Goal: Task Accomplishment & Management: Manage account settings

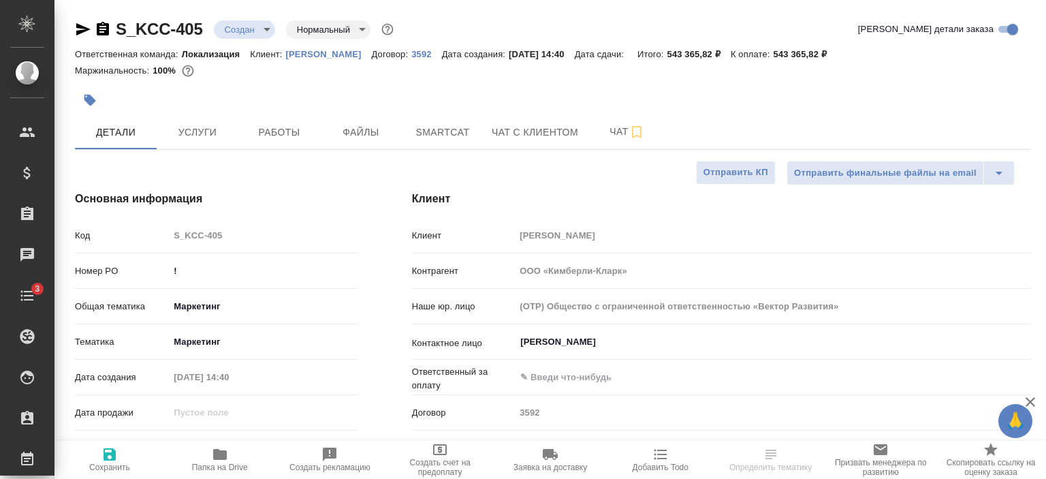
select select "RU"
type input "[PERSON_NAME]"
click at [330, 56] on p "Kimberly-Clark" at bounding box center [329, 54] width 86 height 10
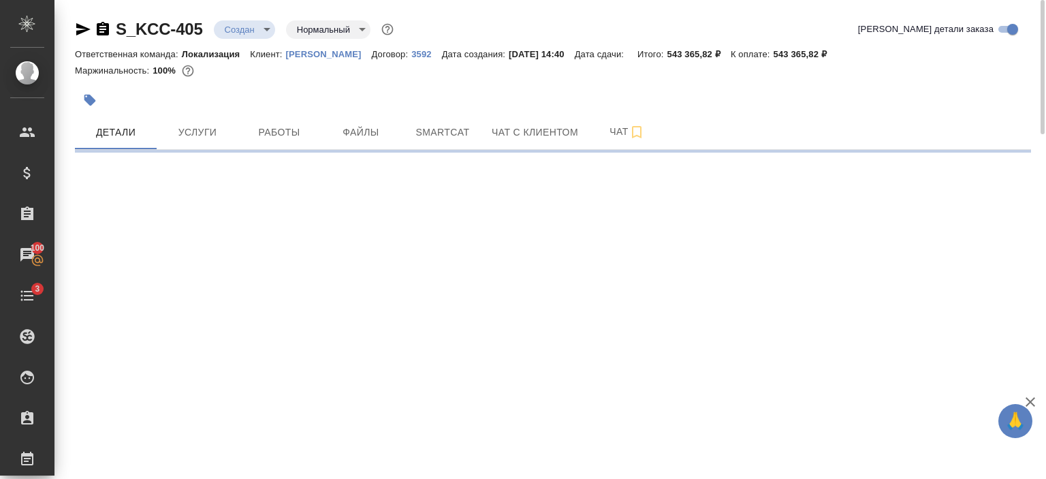
select select "RU"
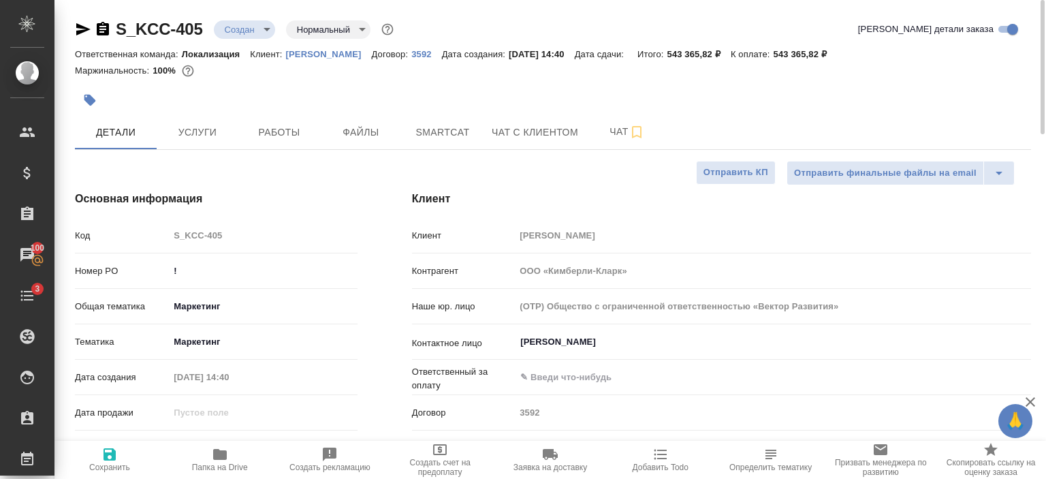
type textarea "x"
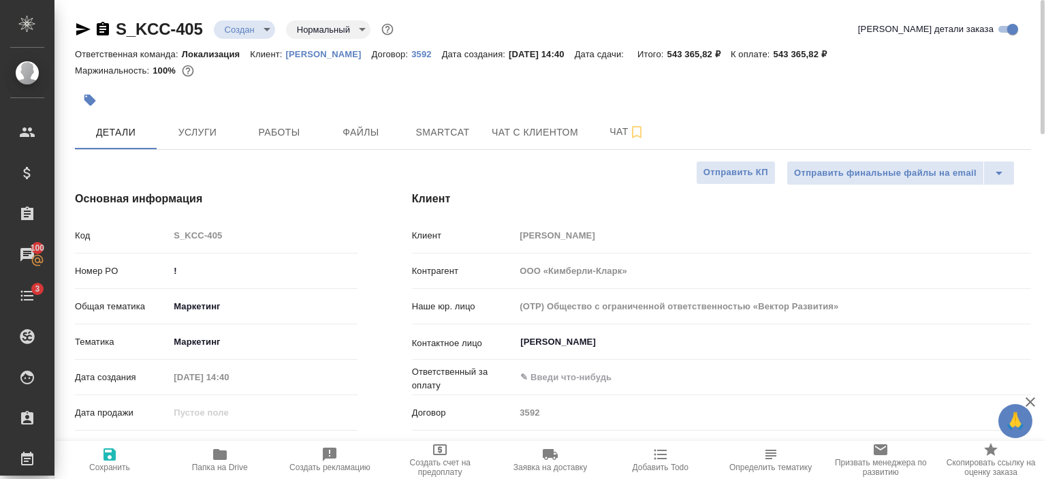
type textarea "x"
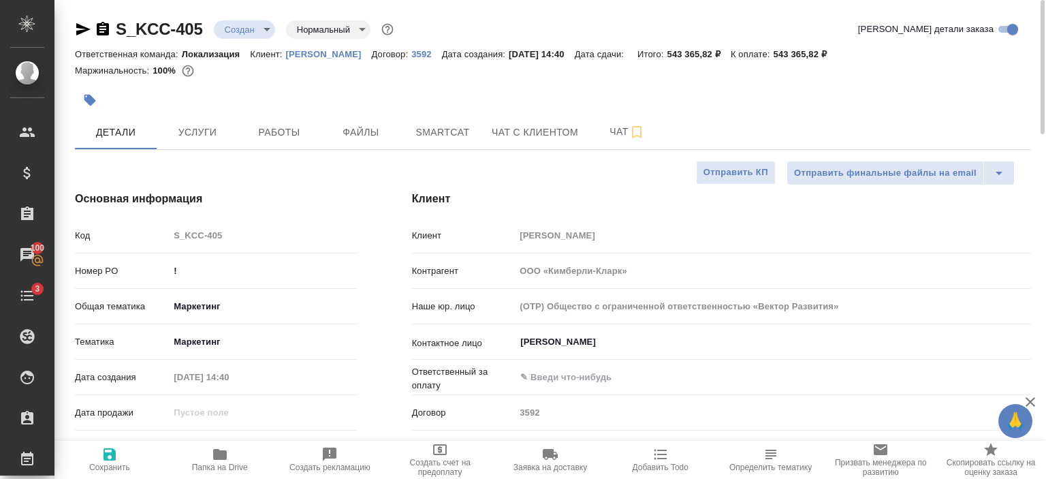
type textarea "x"
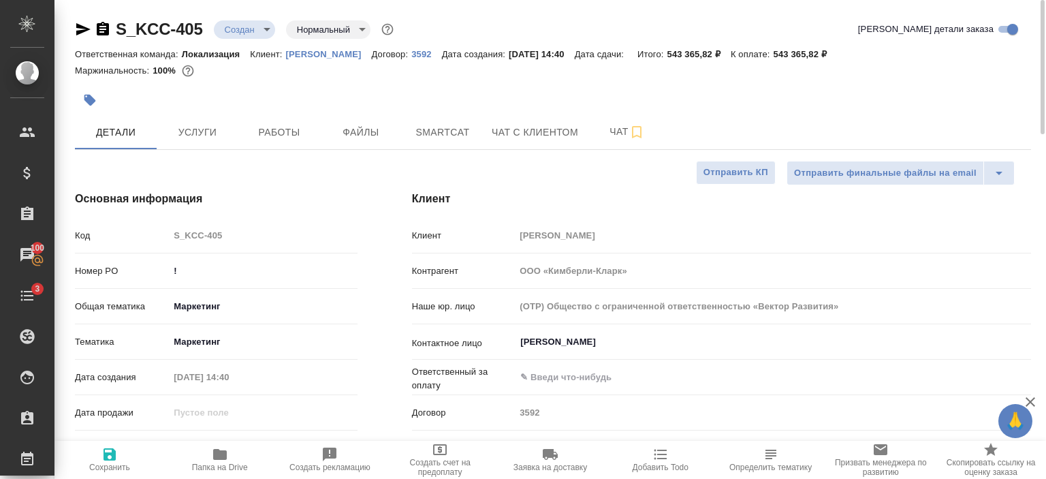
type textarea "x"
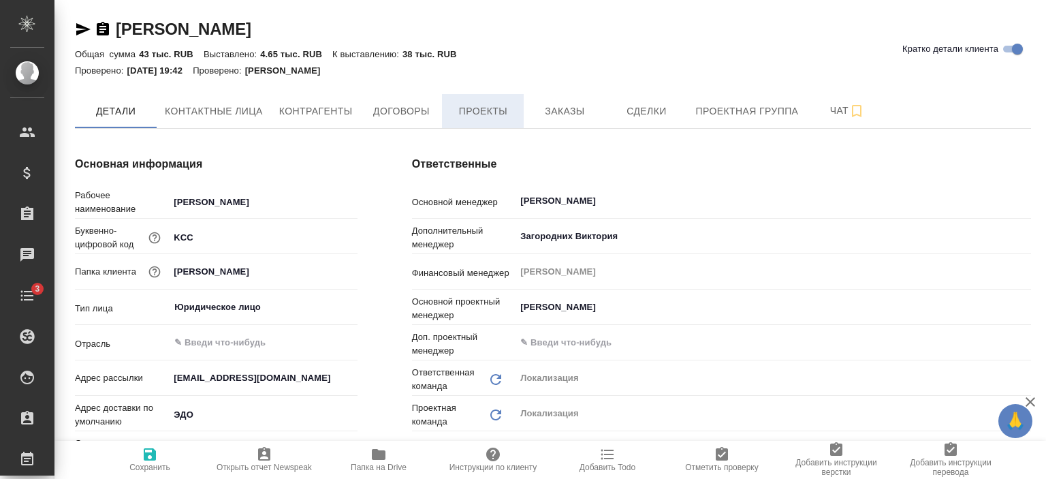
click at [479, 102] on button "Проекты" at bounding box center [483, 111] width 82 height 34
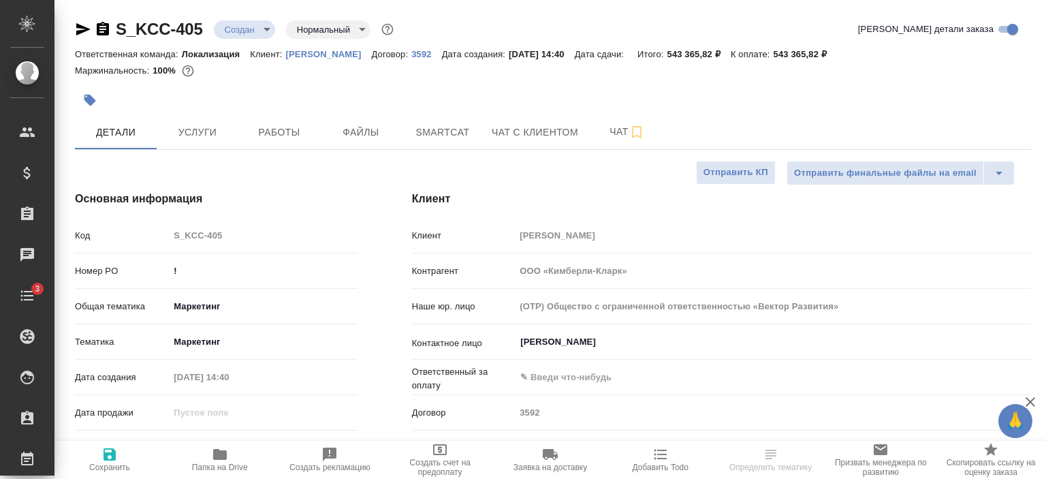
select select "RU"
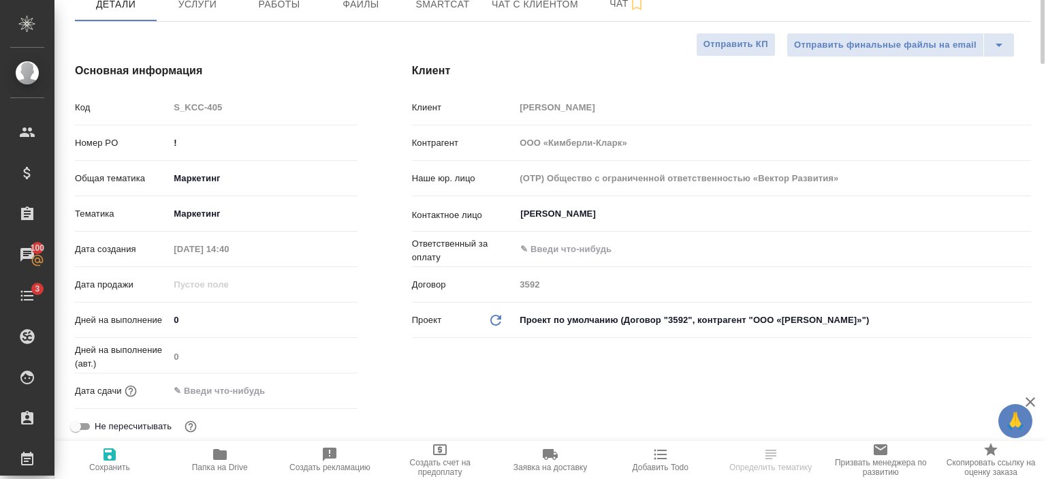
scroll to position [7, 0]
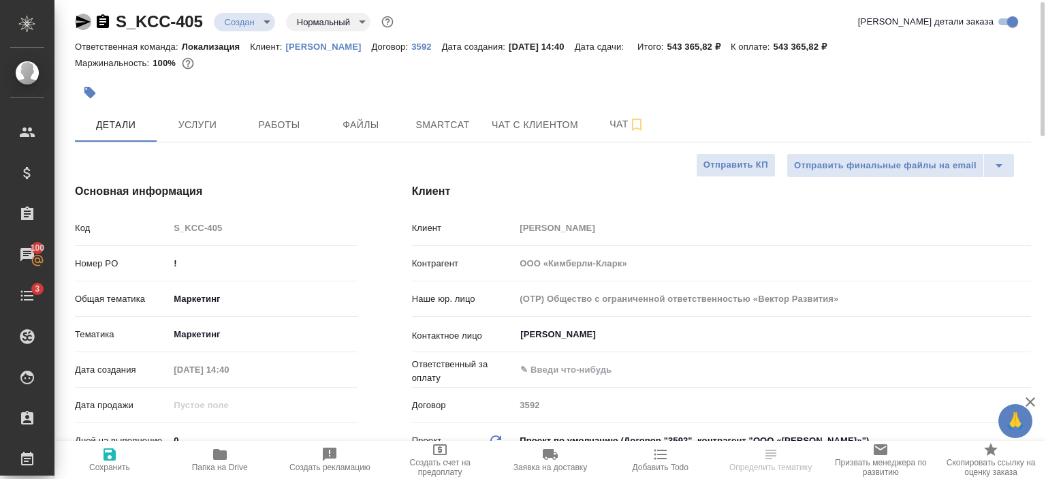
click at [89, 18] on icon "button" at bounding box center [83, 22] width 16 height 16
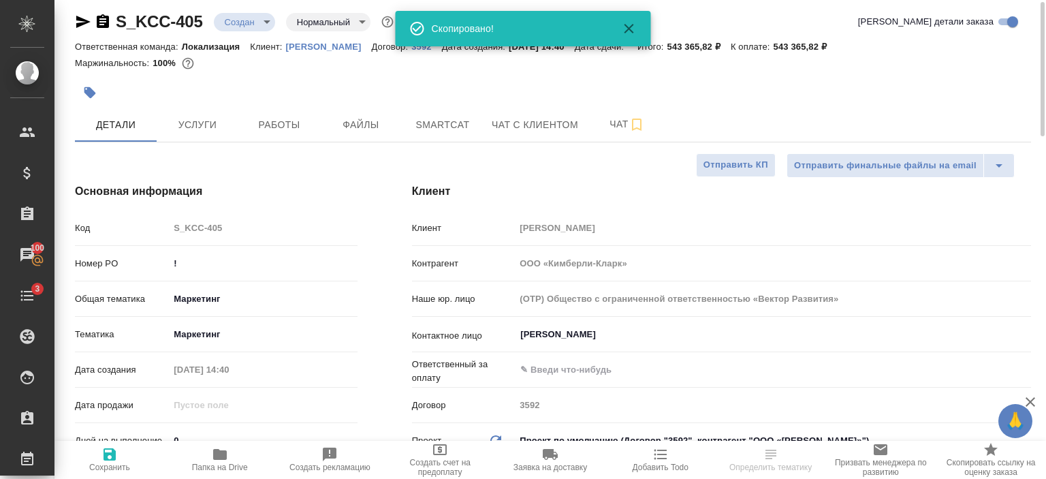
select select "RU"
type textarea "x"
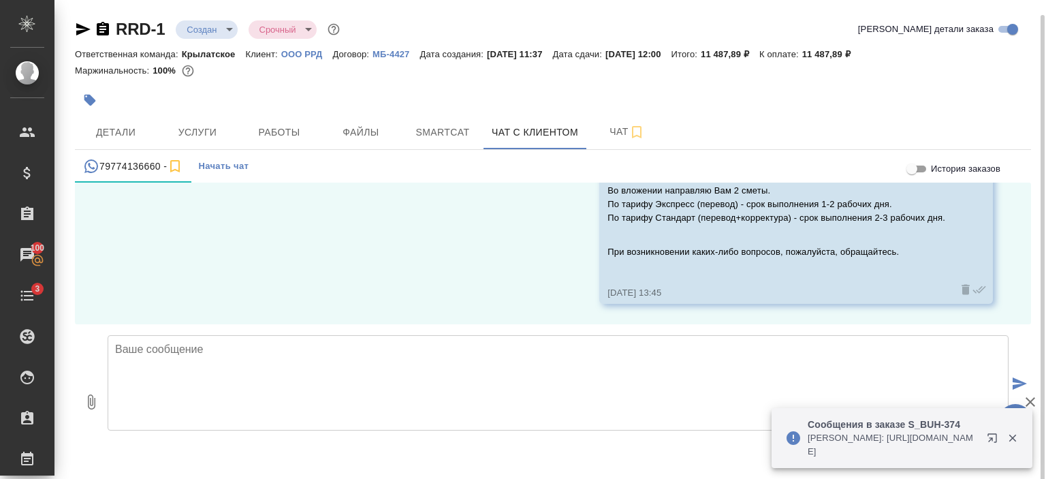
scroll to position [7, 0]
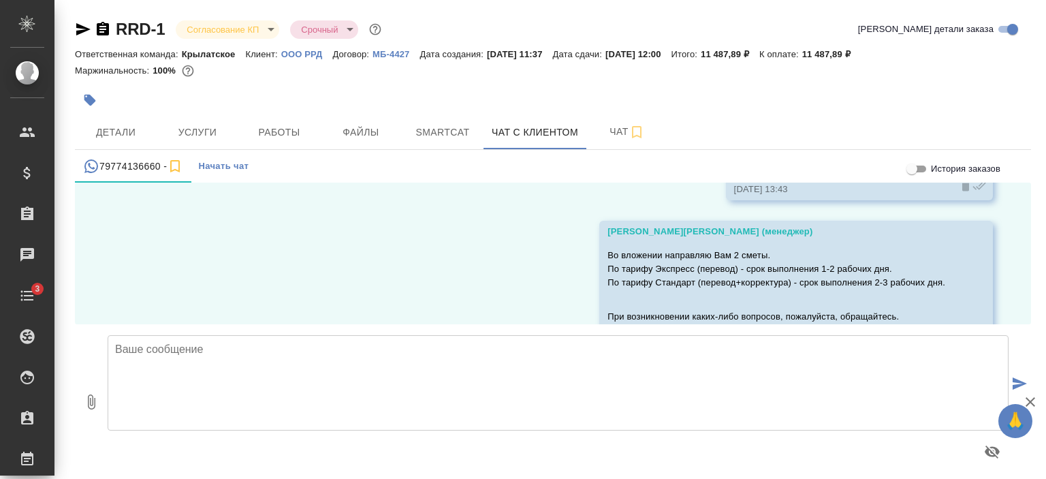
scroll to position [1326, 0]
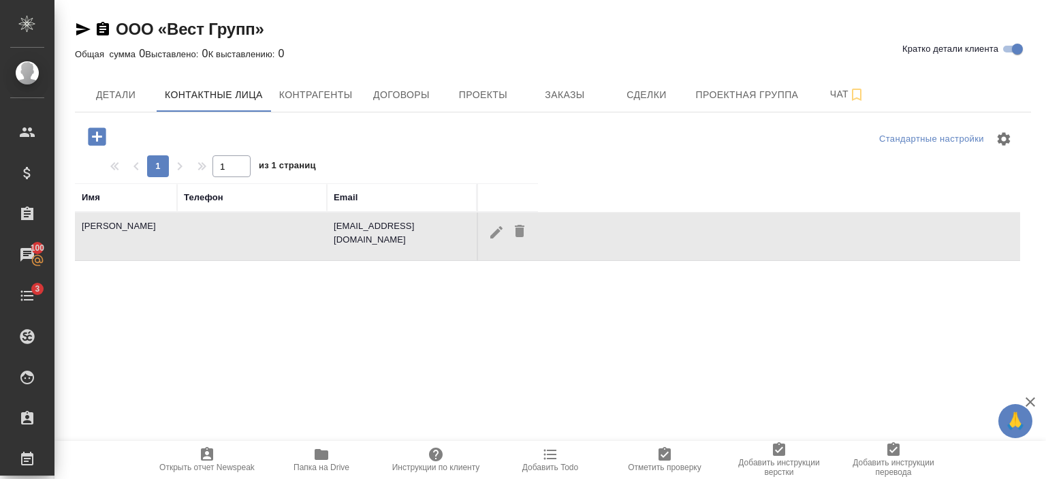
select select "RU"
click at [493, 234] on icon "button" at bounding box center [496, 231] width 12 height 12
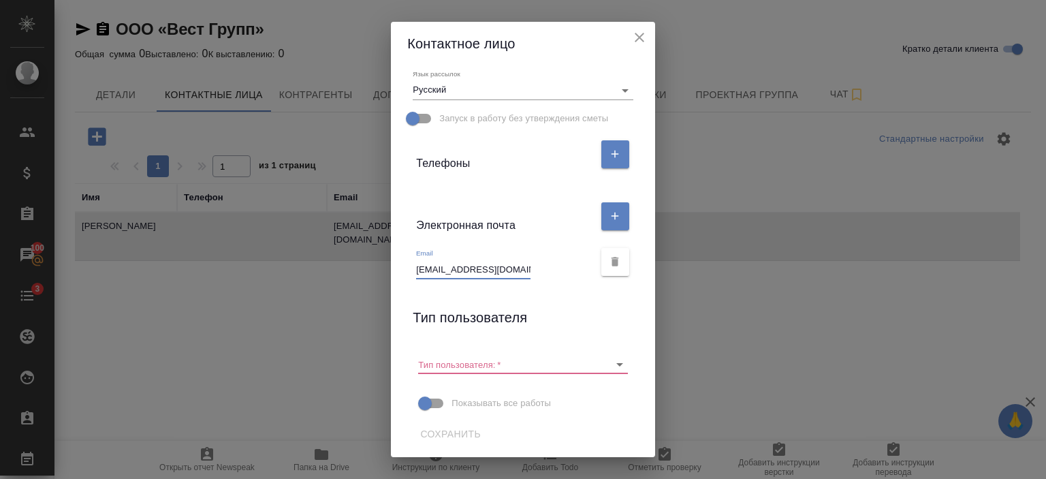
click at [648, 38] on icon "close" at bounding box center [639, 37] width 16 height 16
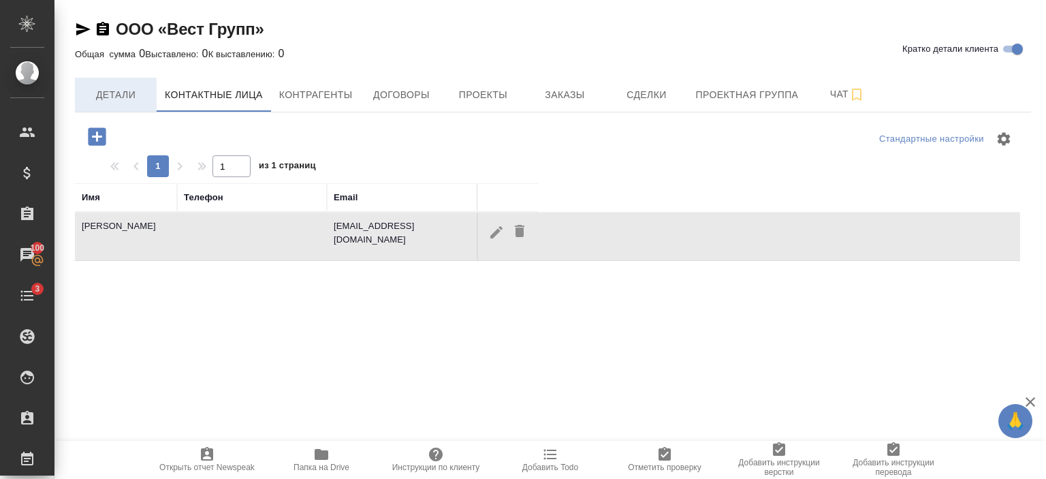
click at [95, 95] on span "Детали" at bounding box center [115, 95] width 65 height 17
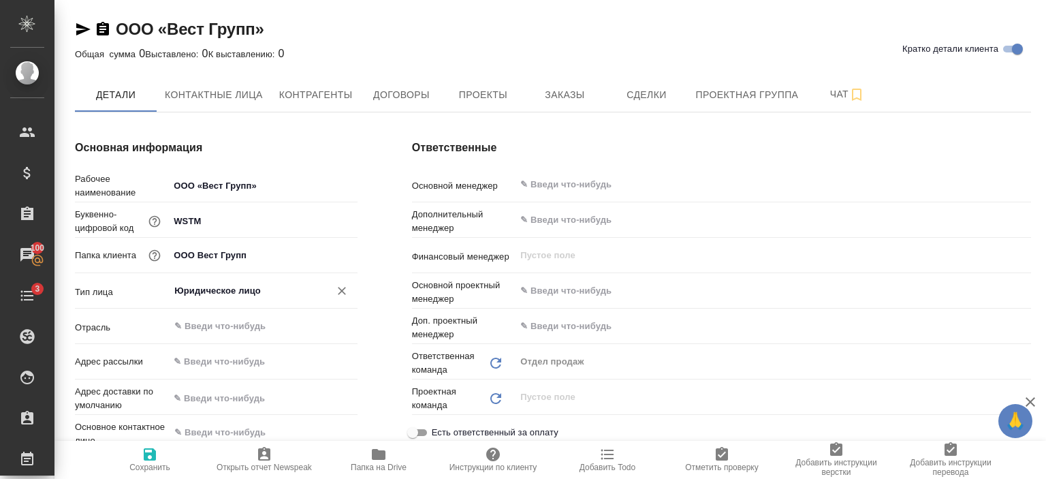
type textarea "x"
click at [570, 100] on span "Заказы" at bounding box center [564, 95] width 65 height 17
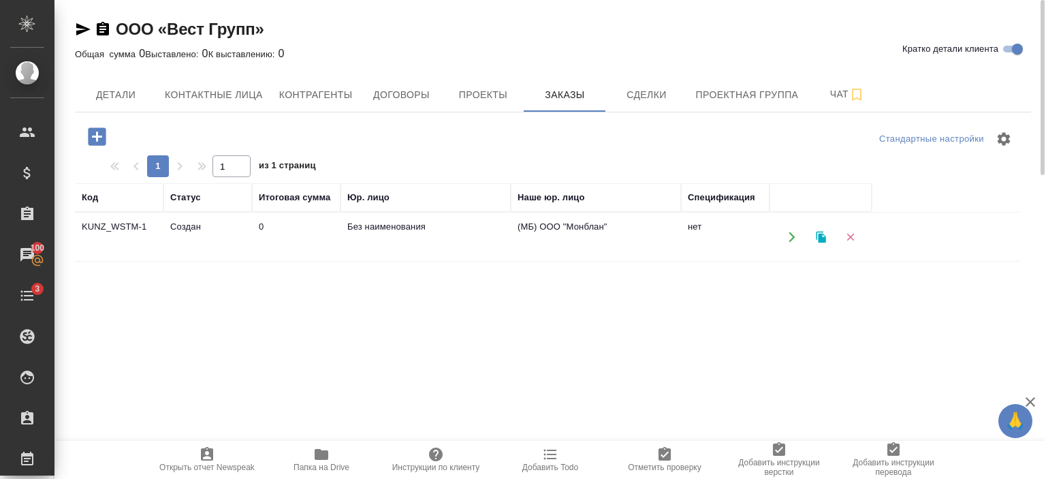
click at [302, 215] on td "0" at bounding box center [296, 237] width 89 height 48
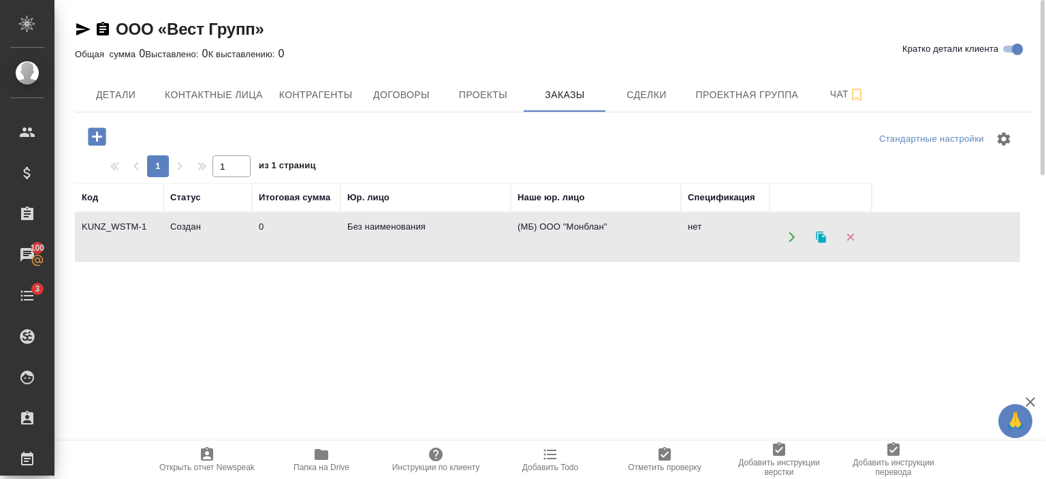
click at [302, 215] on td "0" at bounding box center [296, 237] width 89 height 48
click at [120, 89] on span "Детали" at bounding box center [115, 95] width 65 height 17
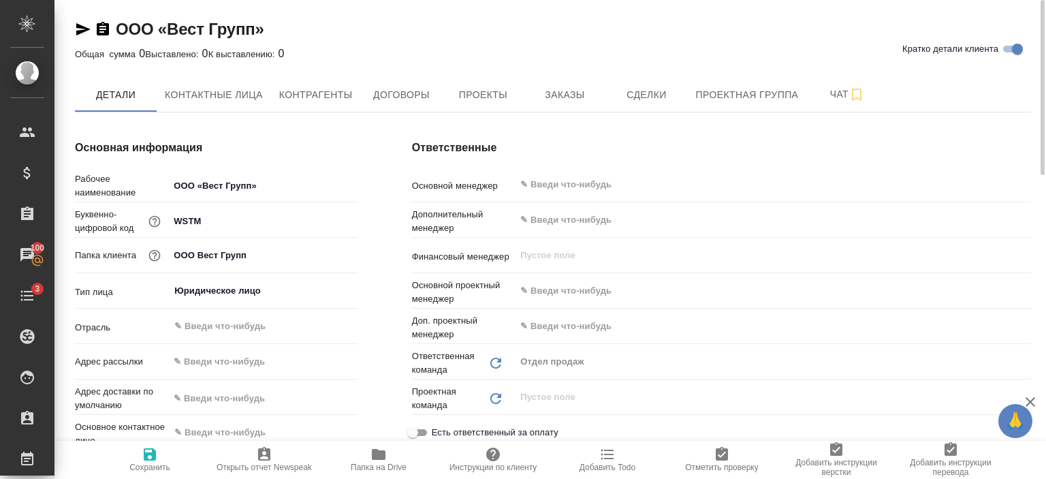
type textarea "x"
click at [249, 102] on span "Контактные лица" at bounding box center [214, 95] width 98 height 17
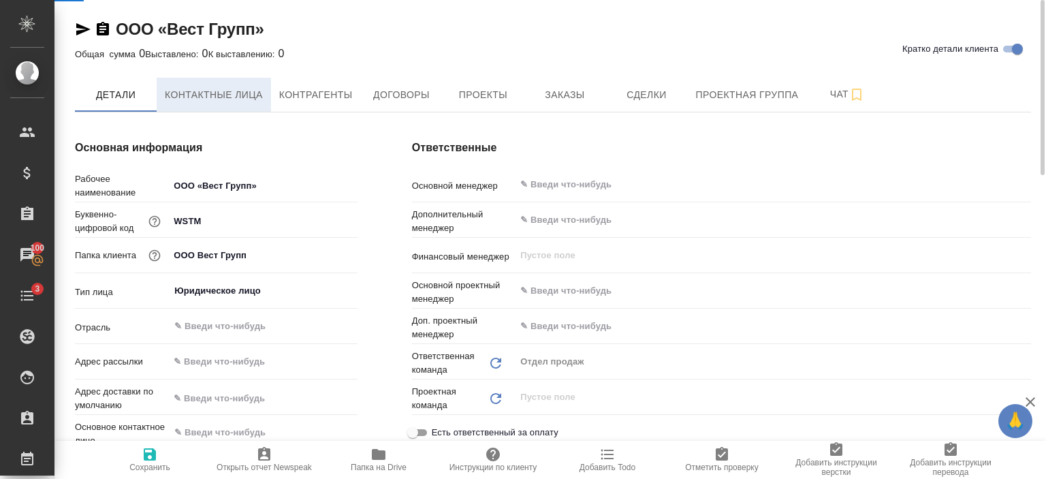
select select "RU"
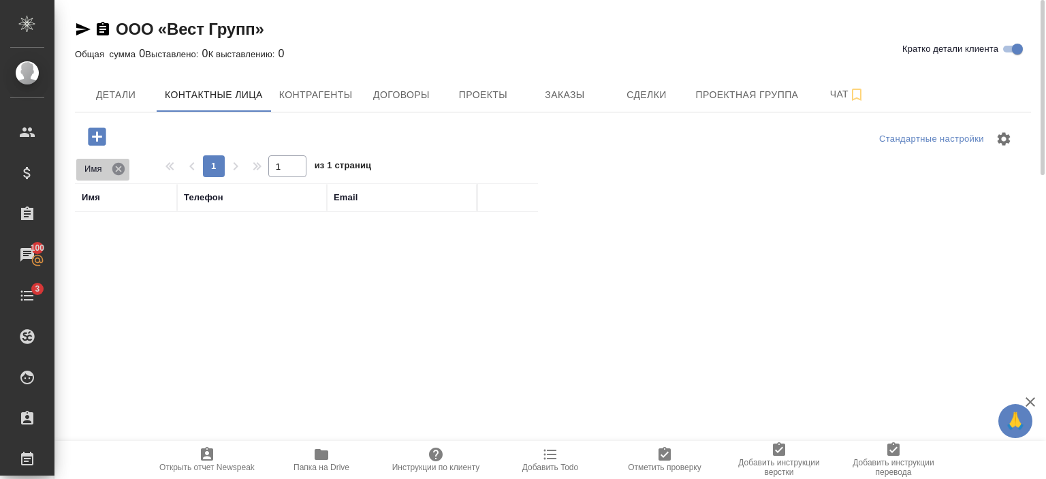
click at [120, 170] on icon at bounding box center [118, 168] width 15 height 15
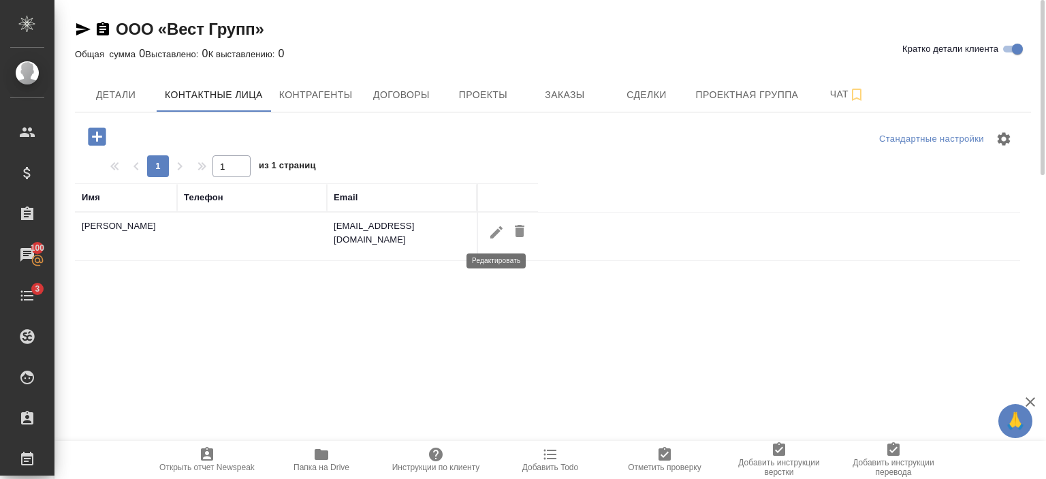
click at [499, 231] on icon "button" at bounding box center [496, 231] width 12 height 12
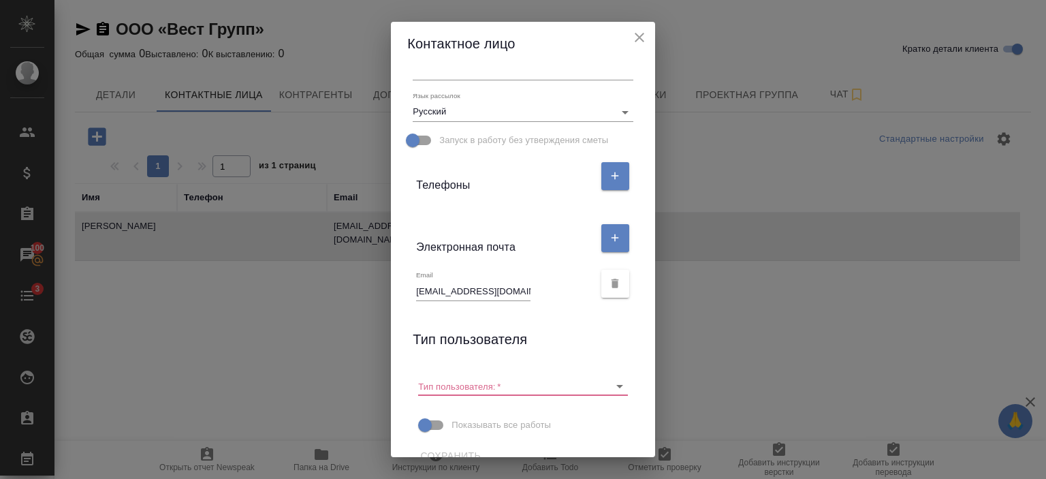
scroll to position [212, 0]
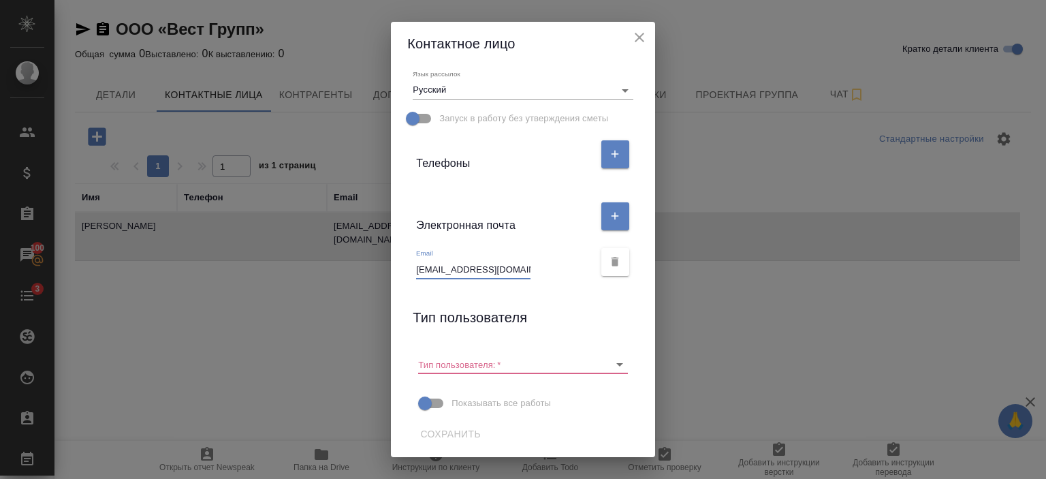
drag, startPoint x: 457, startPoint y: 268, endPoint x: 505, endPoint y: 270, distance: 48.4
click at [505, 270] on input "lonskaya.k@w-stom.ru" at bounding box center [473, 269] width 114 height 19
click at [518, 277] on input "lonskaya.k@w-stom.ru" at bounding box center [473, 269] width 114 height 19
drag, startPoint x: 512, startPoint y: 266, endPoint x: 360, endPoint y: 288, distance: 153.5
click at [360, 288] on div "Контактное лицо Имя Ксения Отчество Фамилия Коментарий x Адрес доставки x Язык …" at bounding box center [523, 239] width 1046 height 479
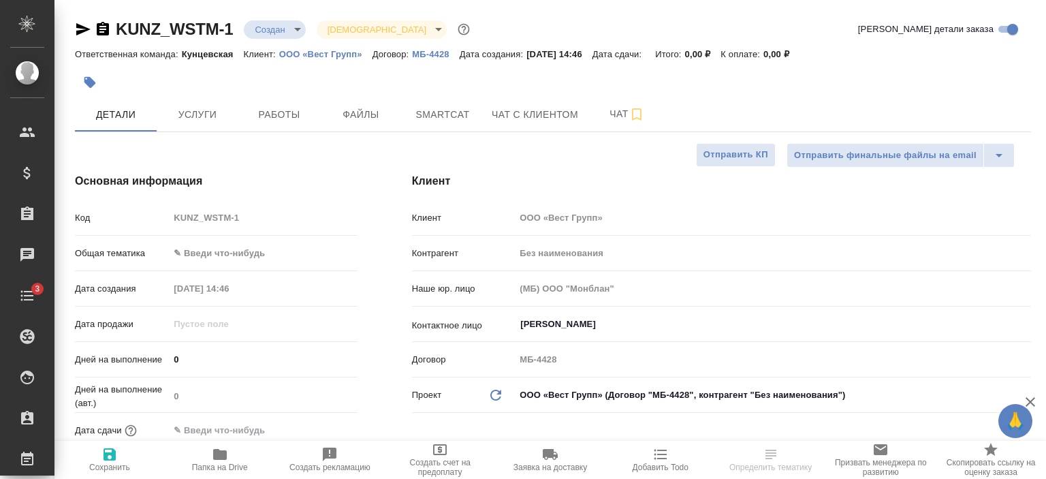
select select "RU"
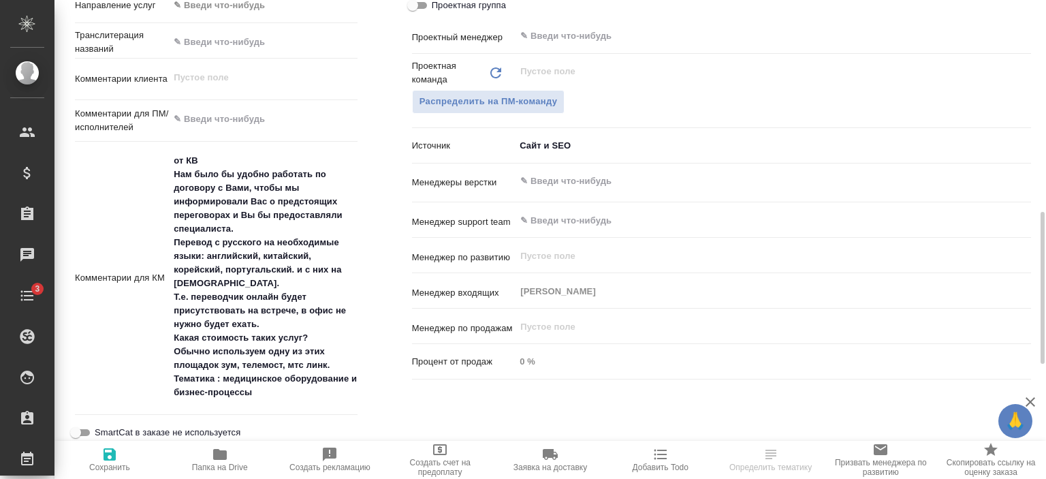
scroll to position [664, 0]
drag, startPoint x: 204, startPoint y: 250, endPoint x: 219, endPoint y: 283, distance: 36.6
click at [219, 283] on textarea "от КВ Нам было бы удобно работать по договору с Вами, чтобы мы информировали Ва…" at bounding box center [263, 276] width 187 height 255
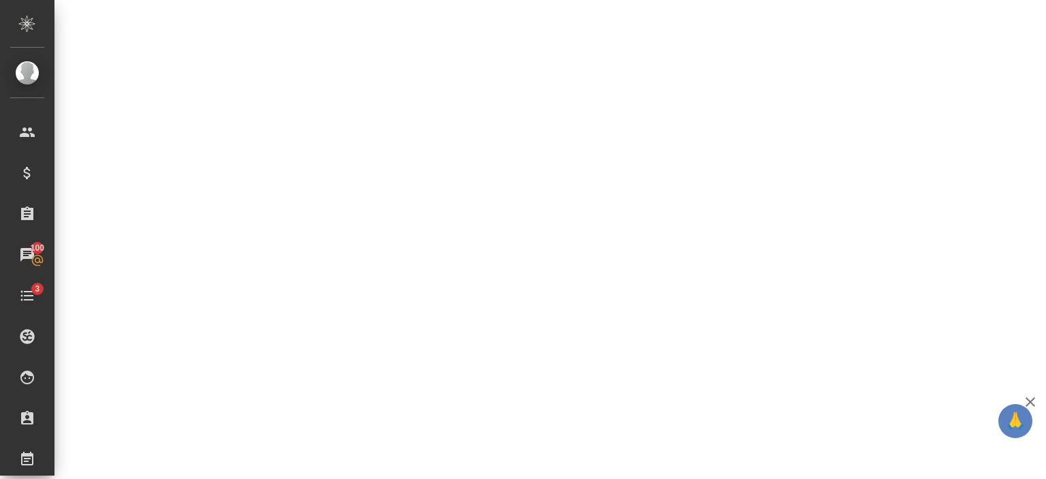
select select "RU"
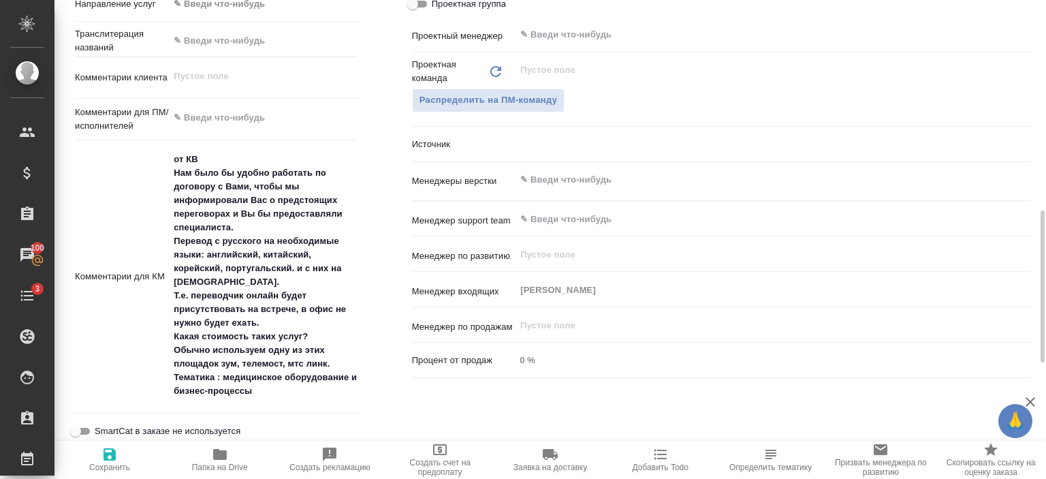
type textarea "x"
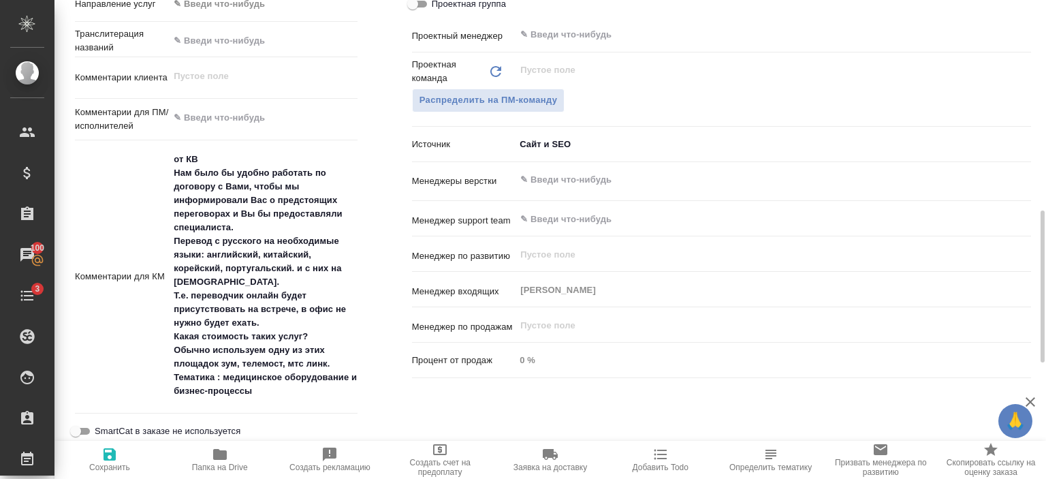
type textarea "x"
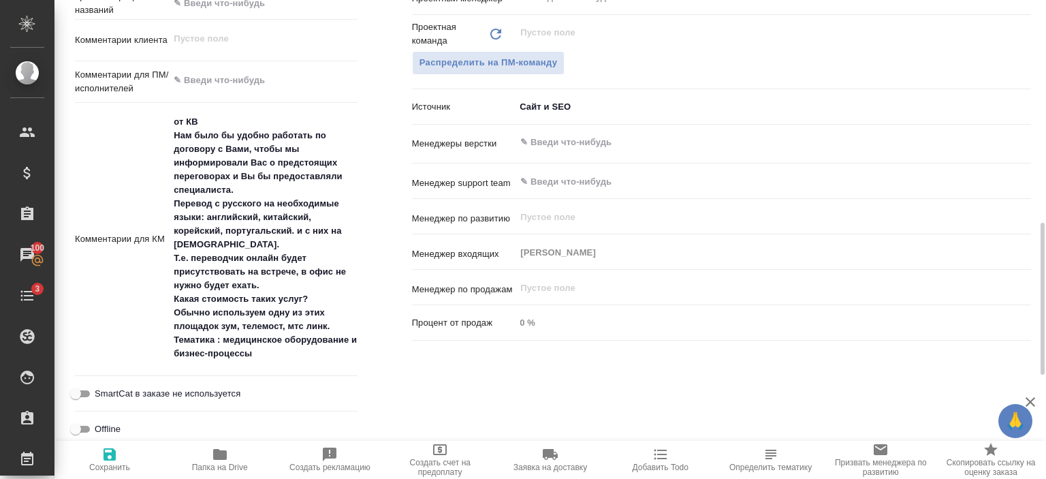
scroll to position [702, 0]
type textarea "x"
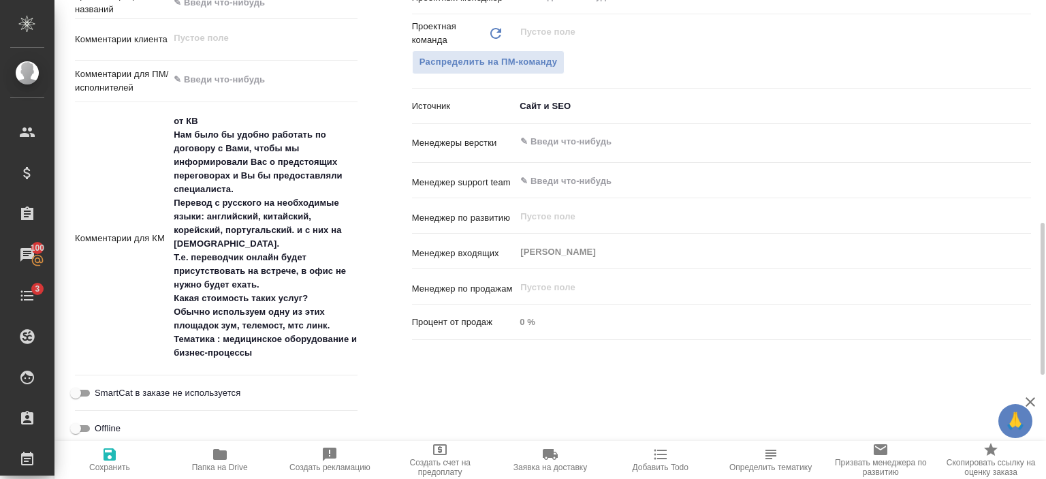
type textarea "x"
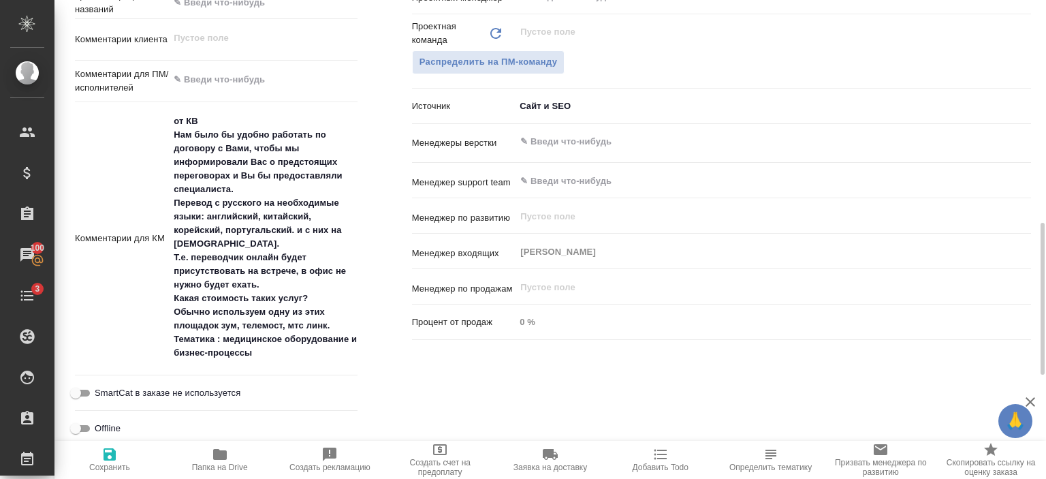
type textarea "x"
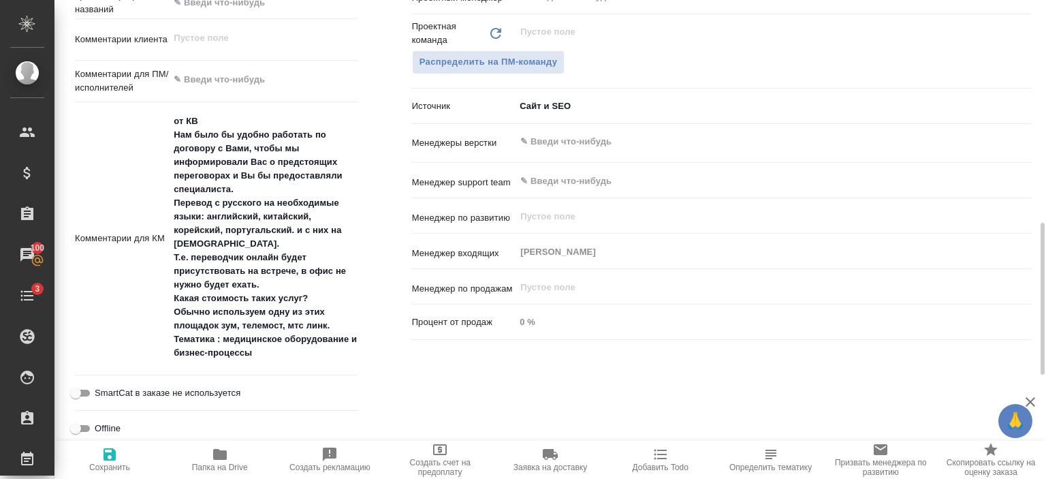
type textarea "x"
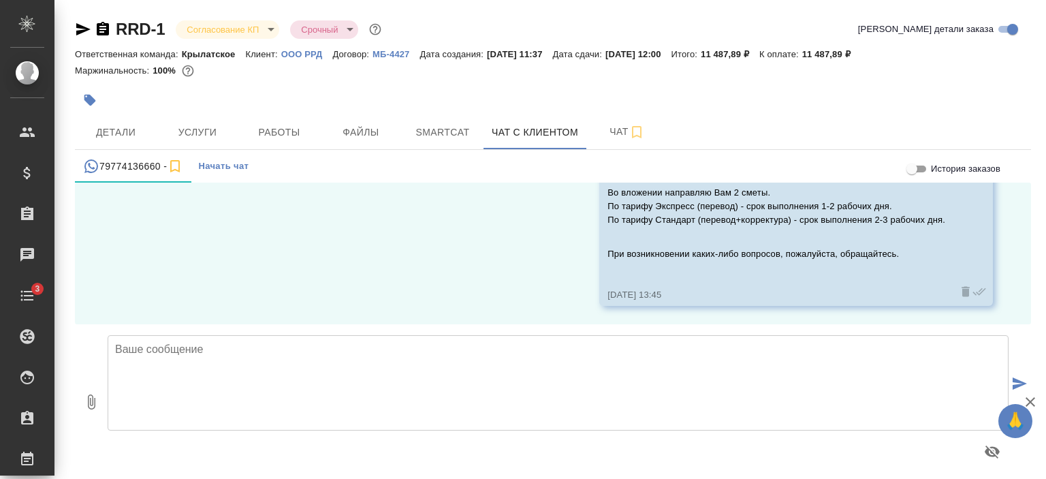
scroll to position [1326, 0]
drag, startPoint x: 161, startPoint y: 163, endPoint x: 93, endPoint y: 163, distance: 67.4
click at [93, 163] on div "79774136660 -" at bounding box center [133, 166] width 100 height 17
drag, startPoint x: 93, startPoint y: 163, endPoint x: 307, endPoint y: 54, distance: 239.8
click at [307, 54] on p "ООО РРД" at bounding box center [307, 54] width 52 height 10
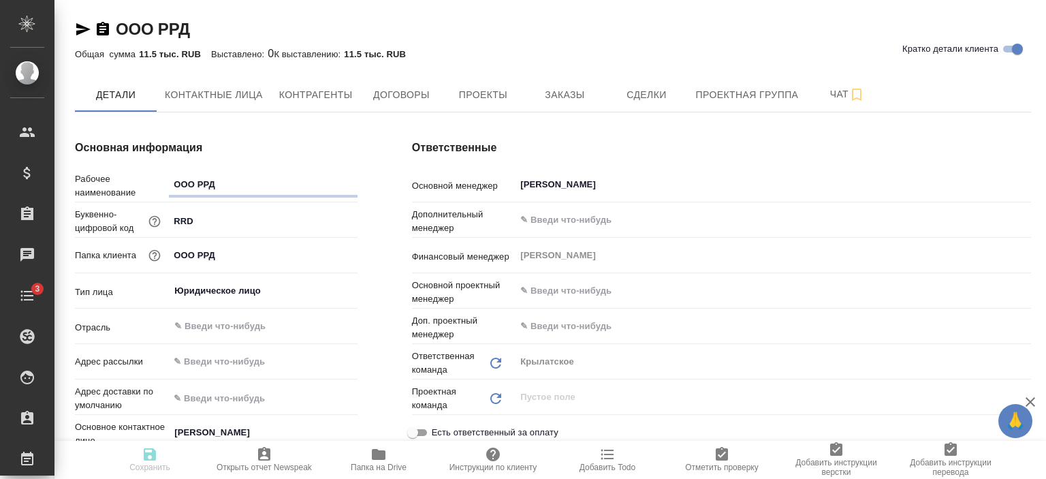
type textarea "x"
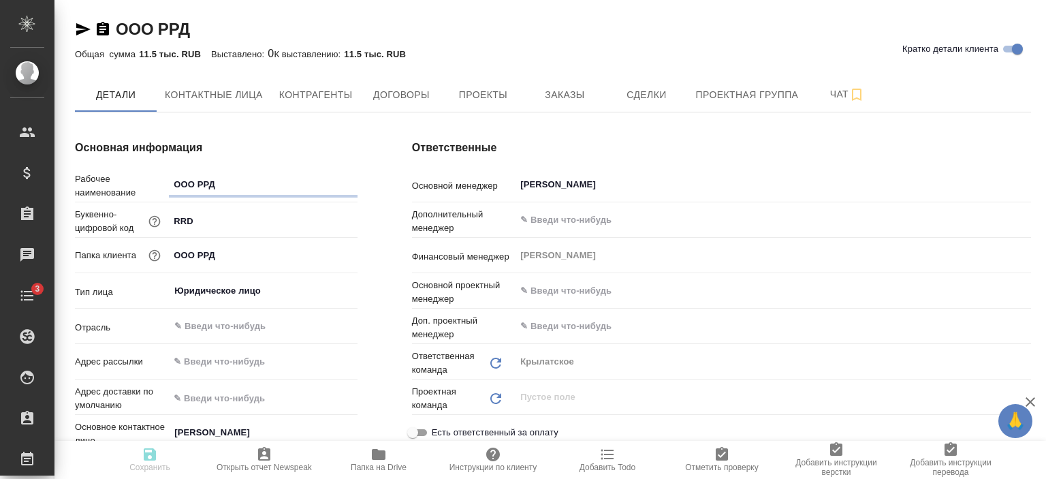
type textarea "x"
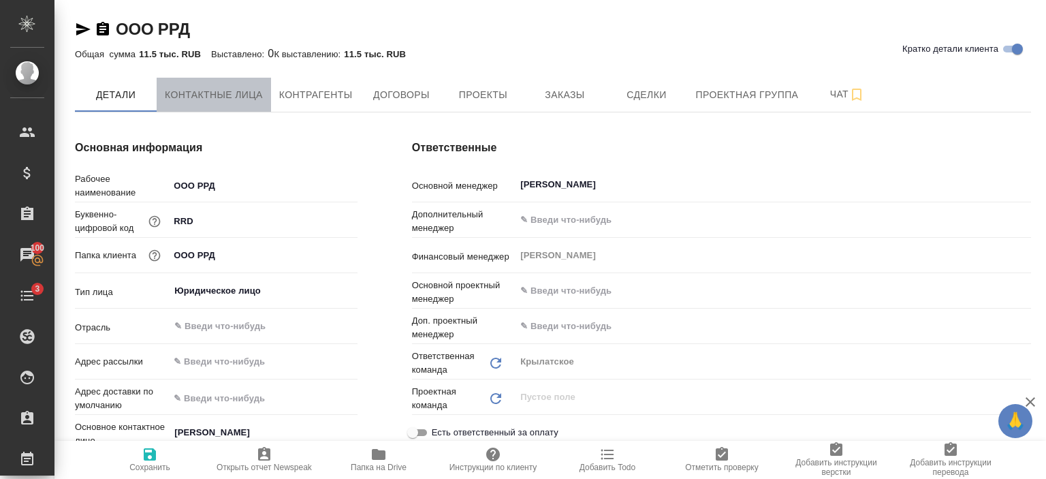
click at [236, 91] on span "Контактные лица" at bounding box center [214, 95] width 98 height 17
select select "RU"
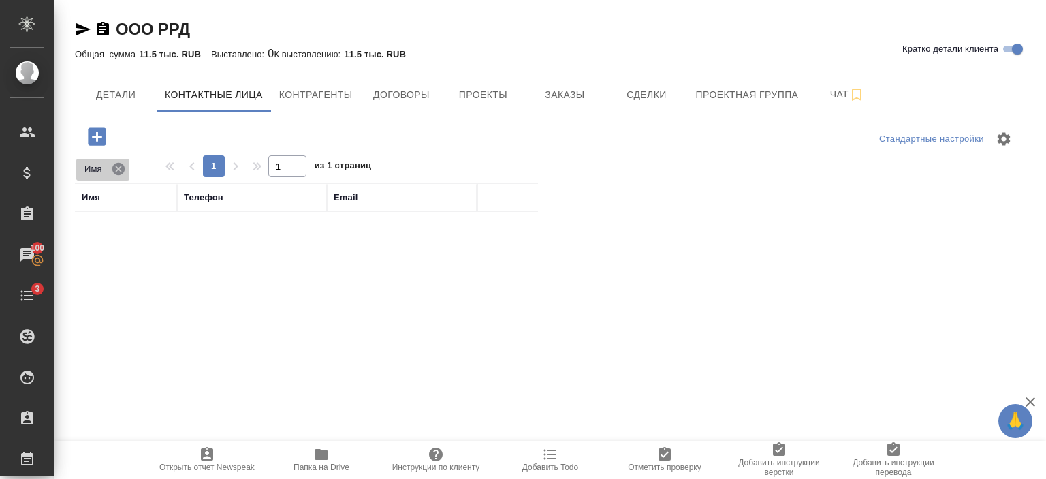
click at [118, 171] on icon at bounding box center [118, 168] width 12 height 12
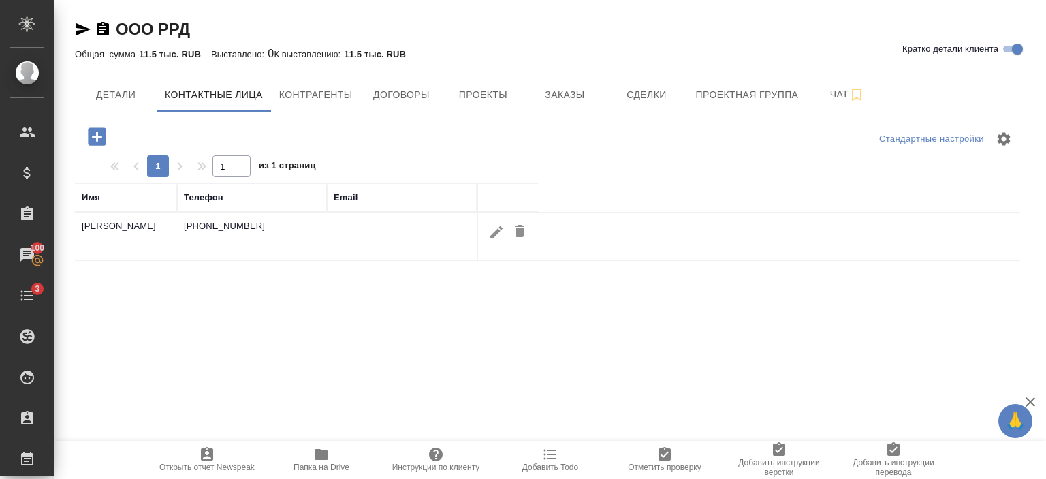
drag, startPoint x: 276, startPoint y: 228, endPoint x: 531, endPoint y: 161, distance: 263.9
click at [531, 161] on div "Стандартные настройки 1 1 из 1 страниц Имя Телефон Email Елена +79774136660" at bounding box center [553, 416] width 956 height 609
click at [486, 236] on button "button" at bounding box center [496, 231] width 23 height 25
type input "Елена"
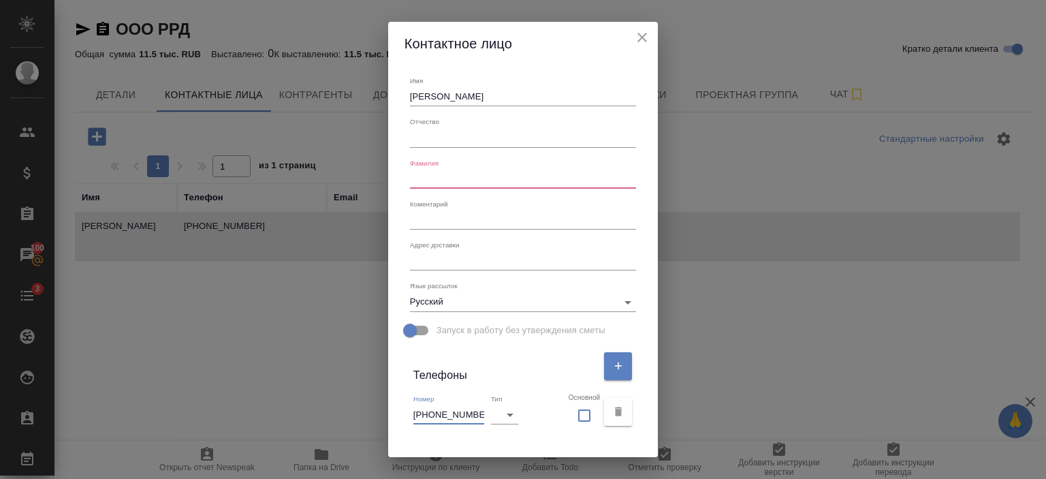
drag, startPoint x: 473, startPoint y: 411, endPoint x: 398, endPoint y: 409, distance: 75.7
click at [398, 409] on div "Имя Елена Отчество Фамилия Коментарий x Адрес доставки x Язык рассылок Русский …" at bounding box center [523, 261] width 270 height 392
click at [653, 35] on button "close" at bounding box center [642, 37] width 20 height 20
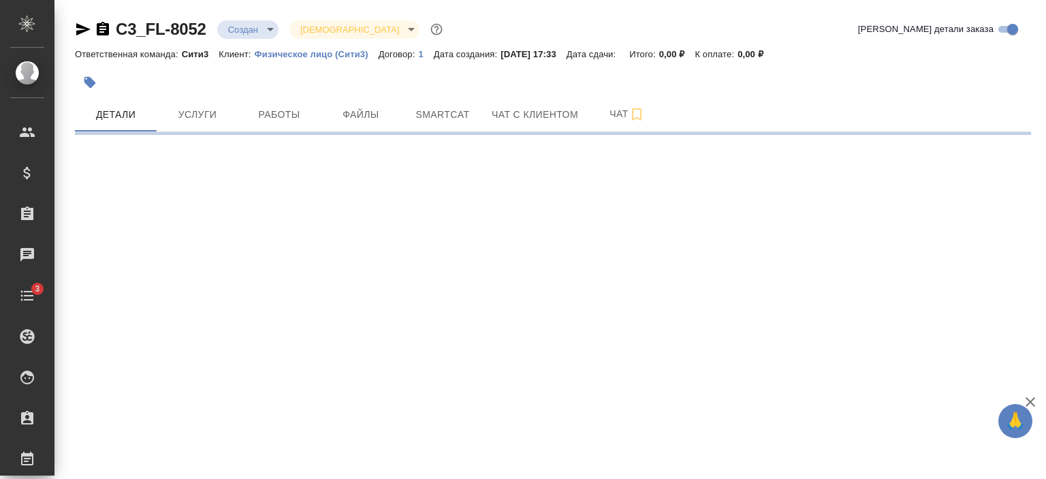
select select "RU"
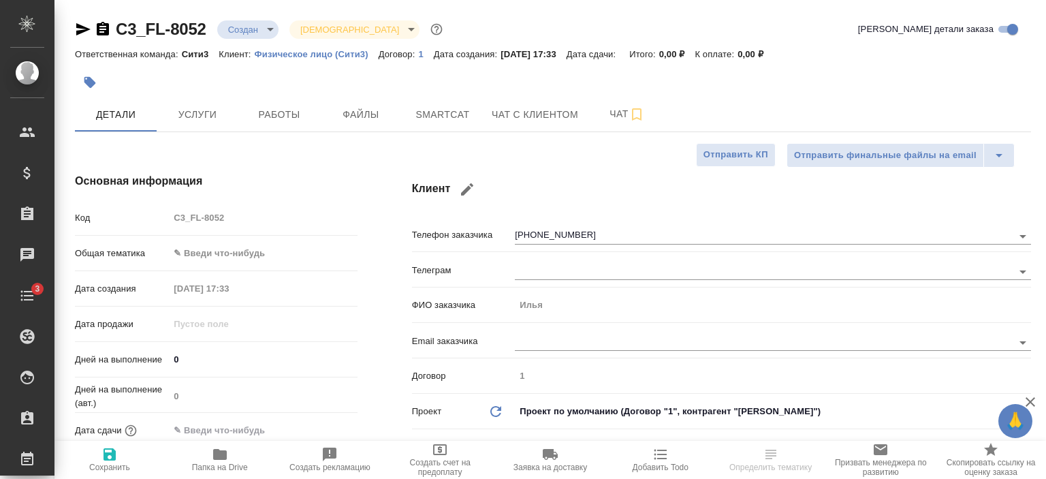
type textarea "x"
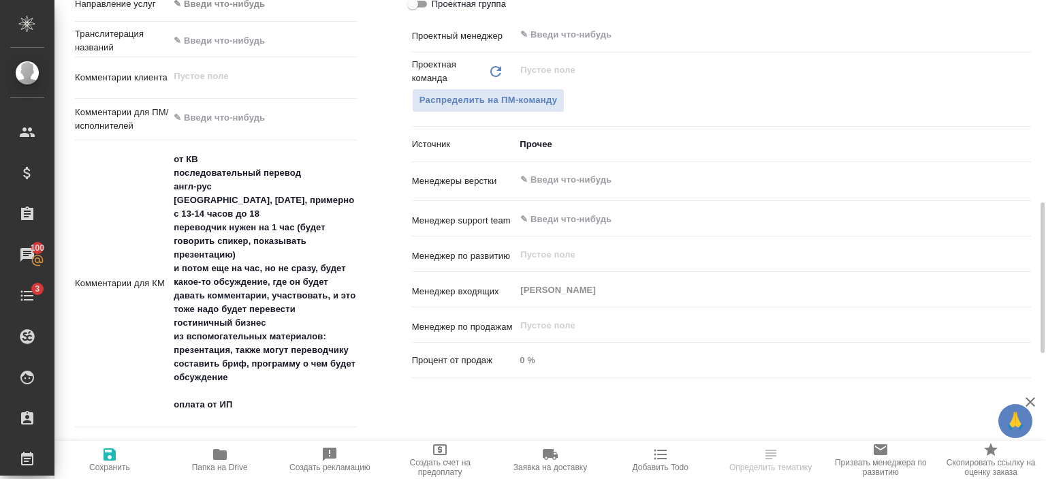
scroll to position [665, 0]
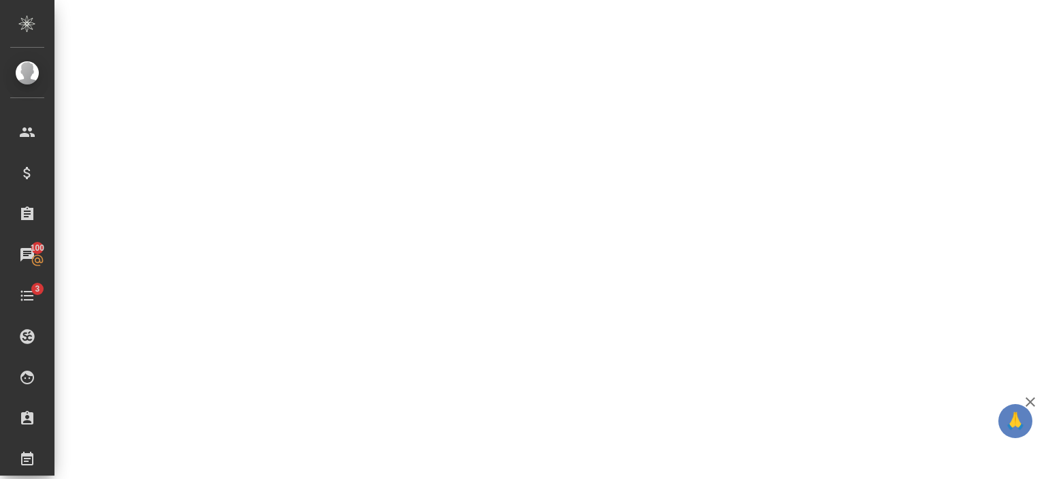
select select "RU"
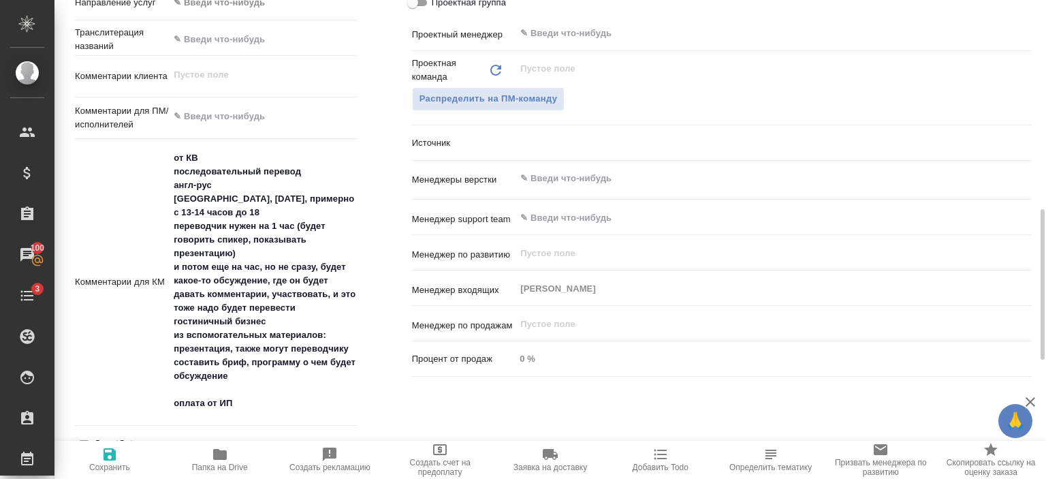
type textarea "x"
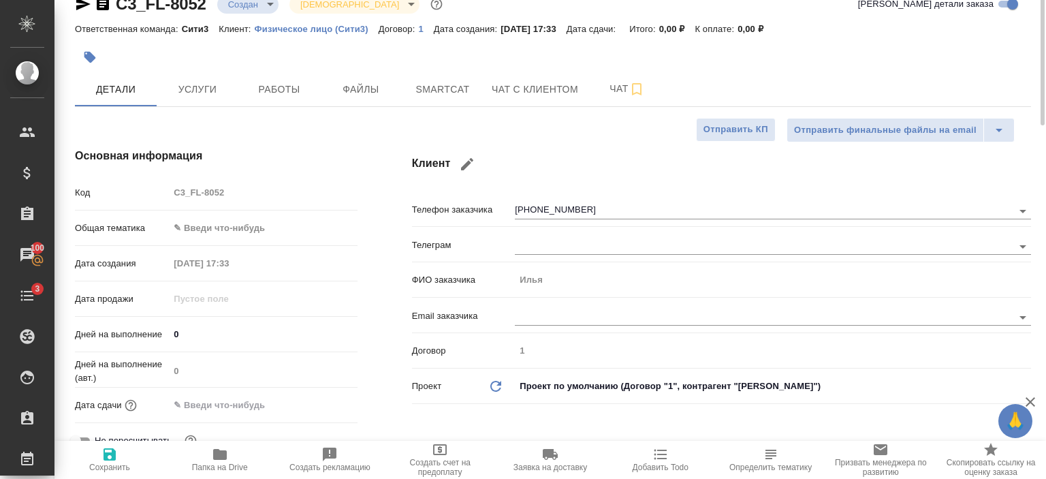
scroll to position [0, 0]
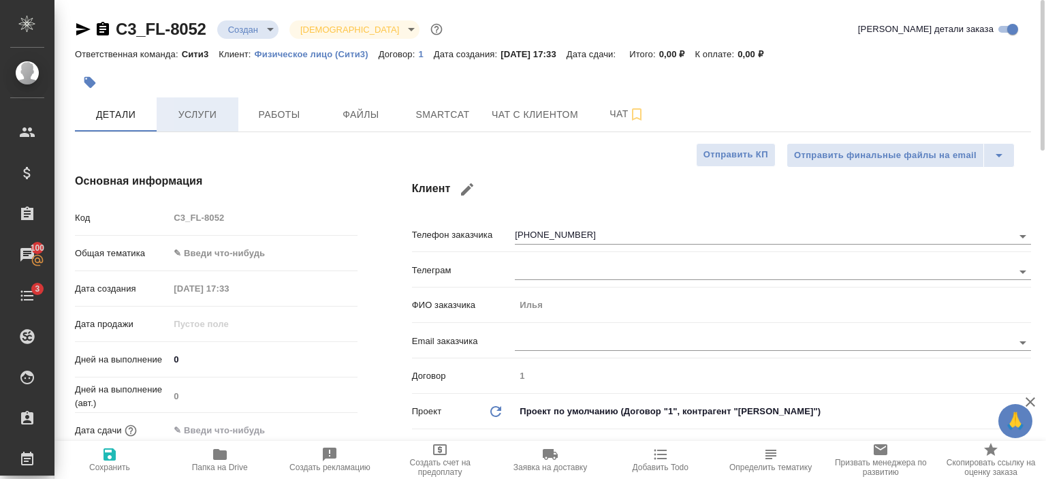
click at [196, 106] on span "Услуги" at bounding box center [197, 114] width 65 height 17
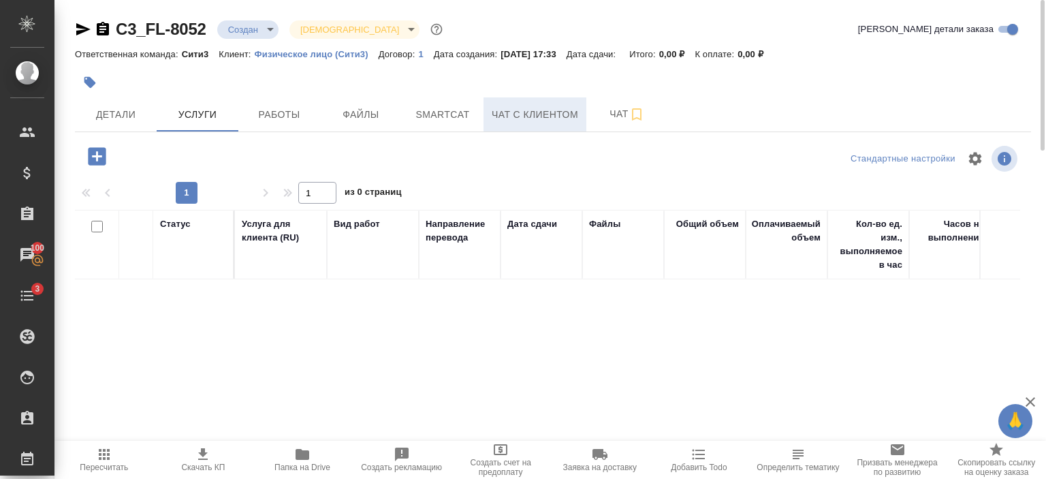
click at [553, 109] on span "Чат с клиентом" at bounding box center [535, 114] width 87 height 17
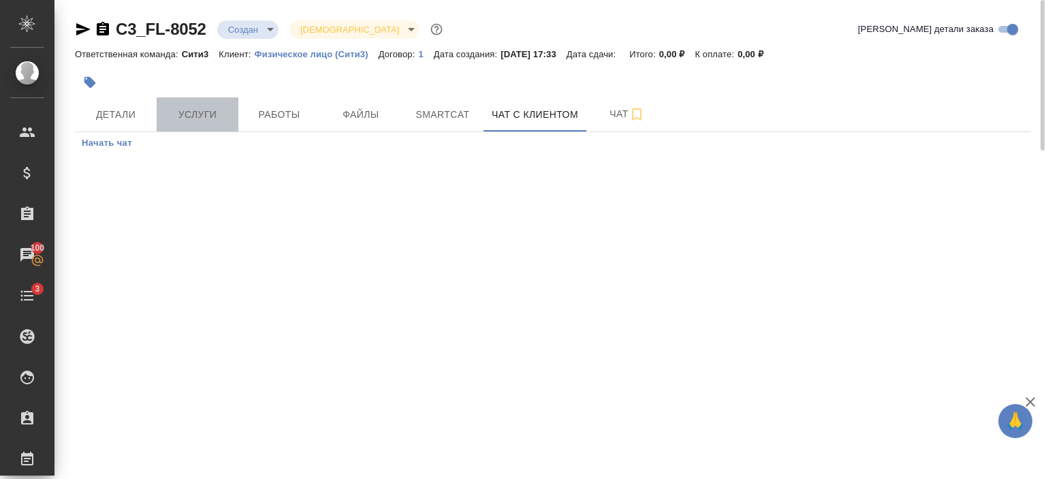
click at [189, 113] on span "Услуги" at bounding box center [197, 114] width 65 height 17
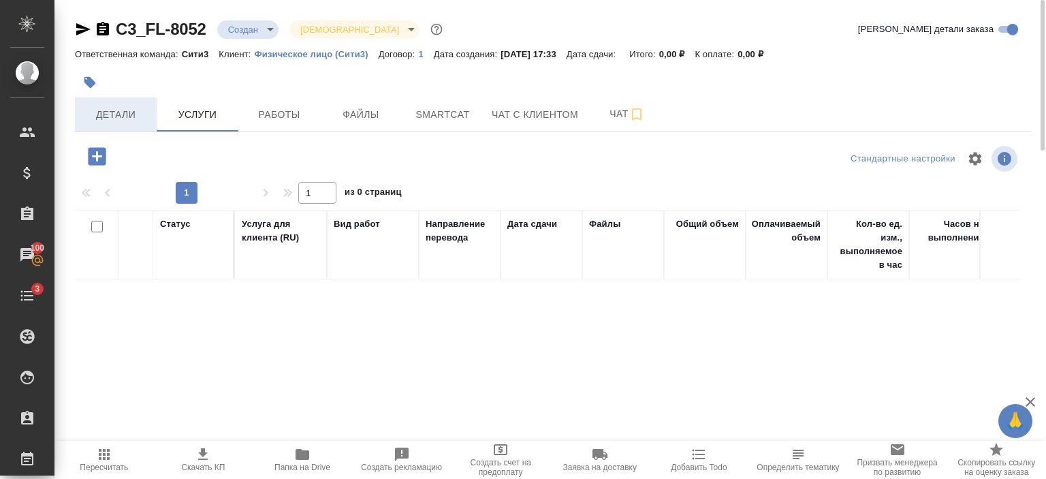
click at [127, 116] on span "Детали" at bounding box center [115, 114] width 65 height 17
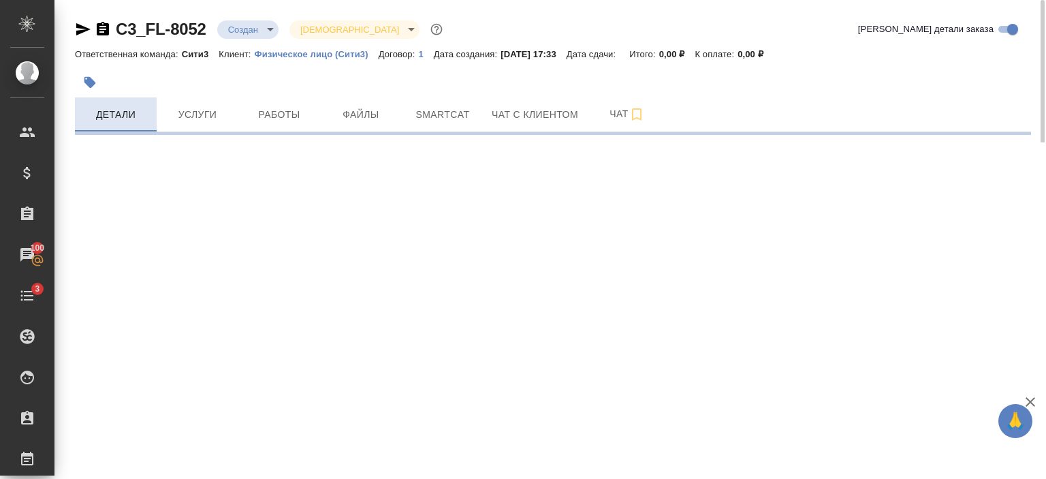
select select "RU"
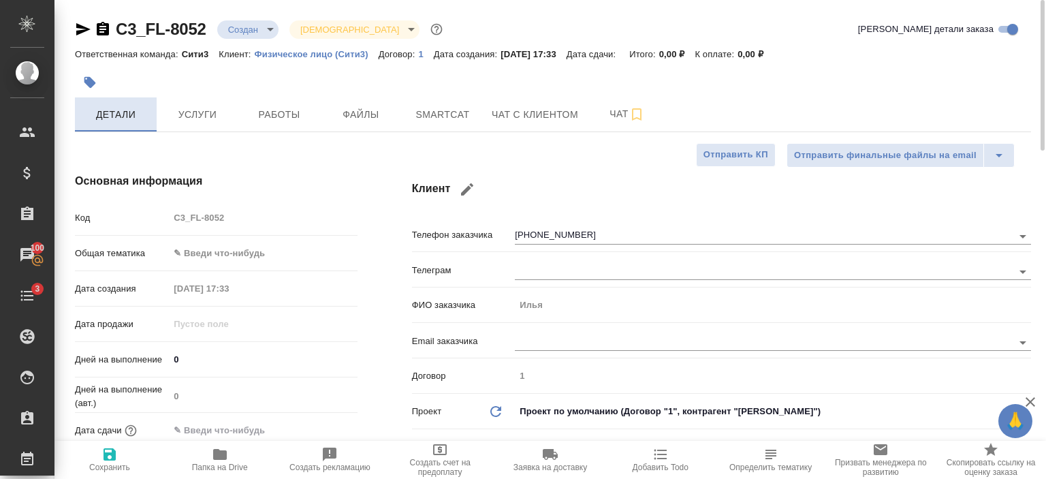
type textarea "x"
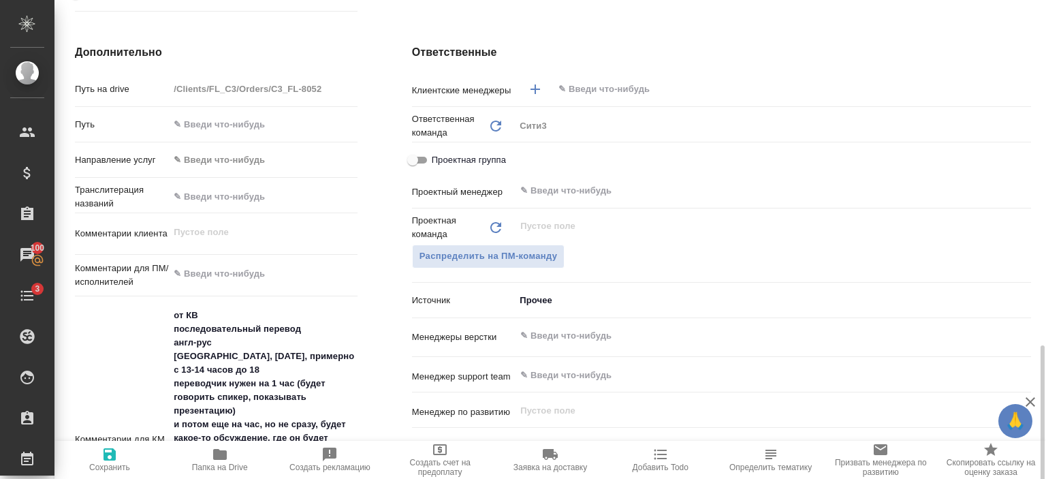
scroll to position [651, 0]
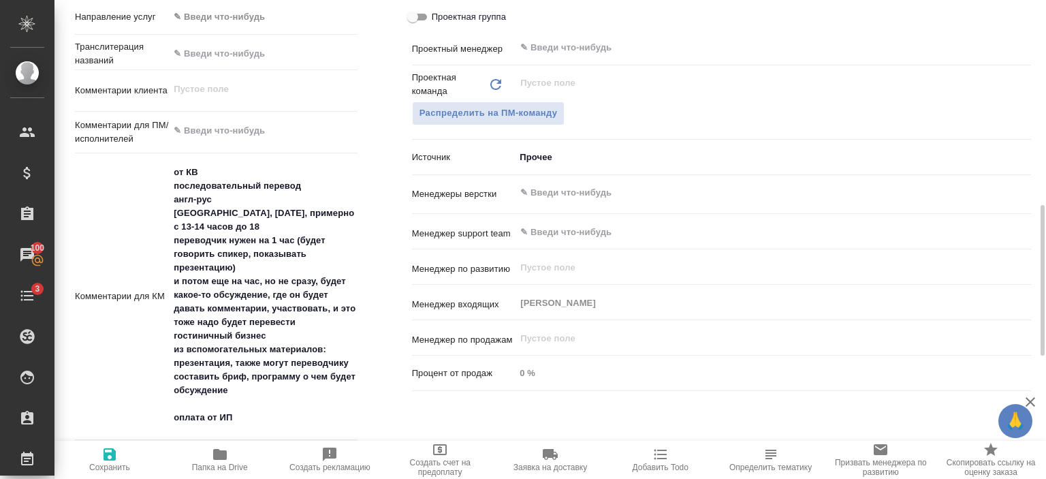
type textarea "x"
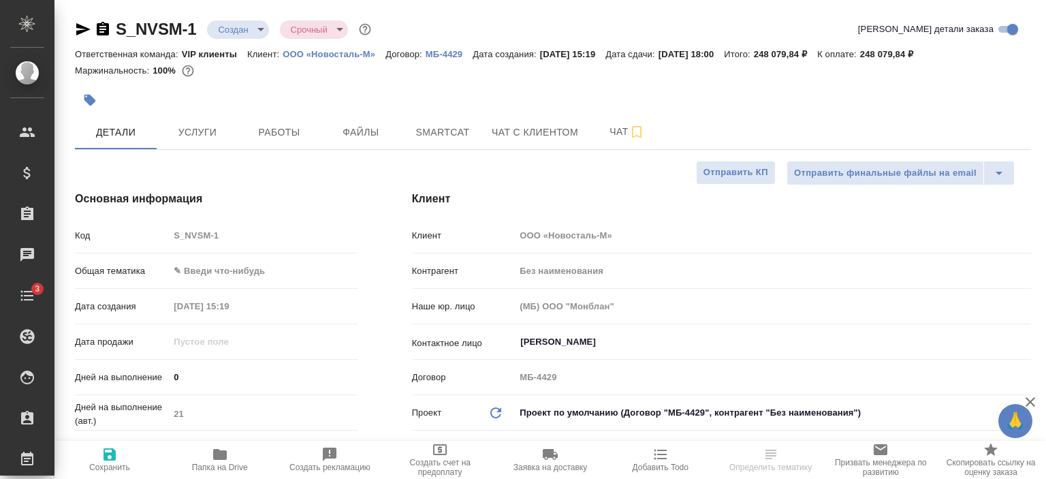
select select "RU"
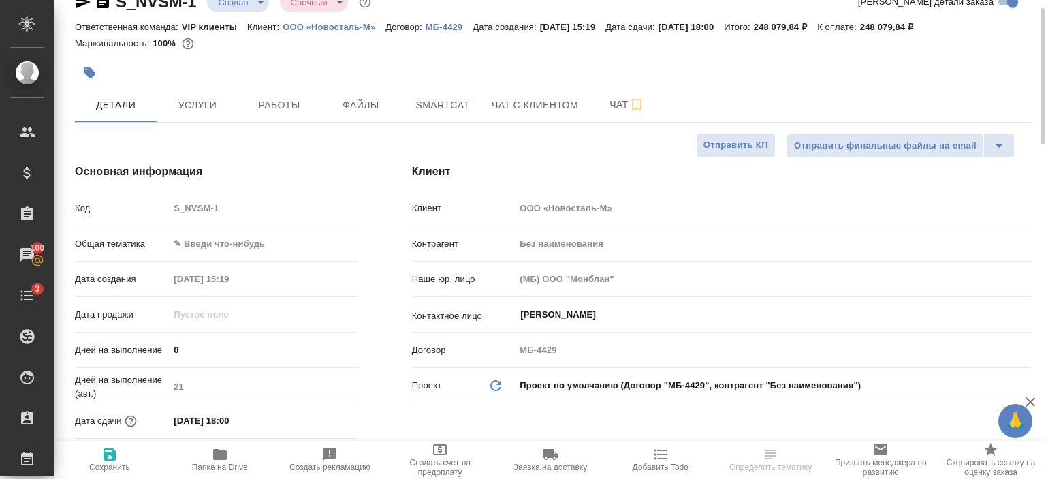
scroll to position [28, 0]
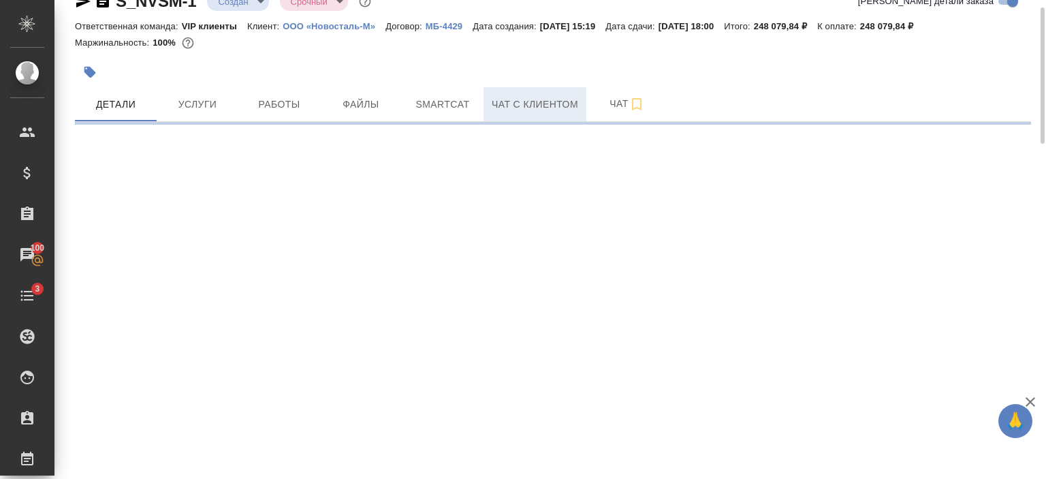
select select "RU"
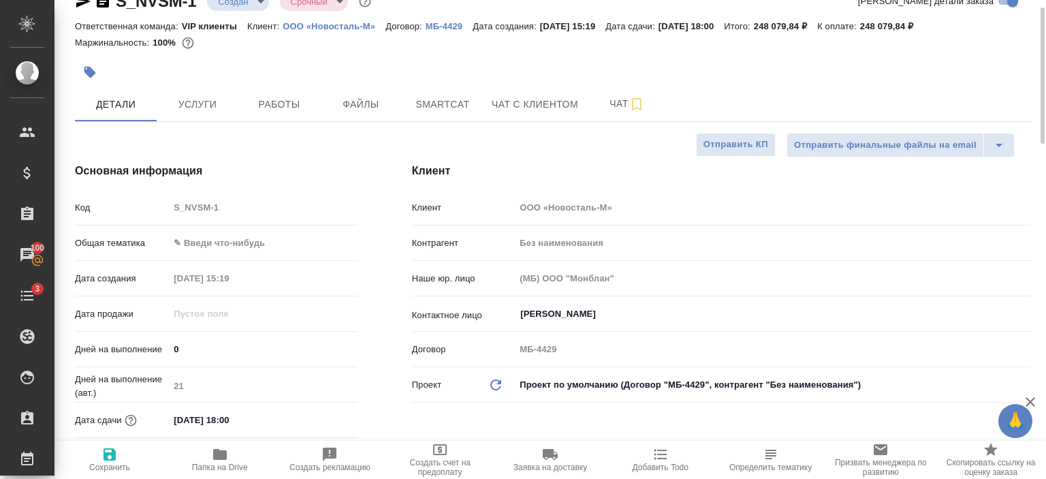
type textarea "x"
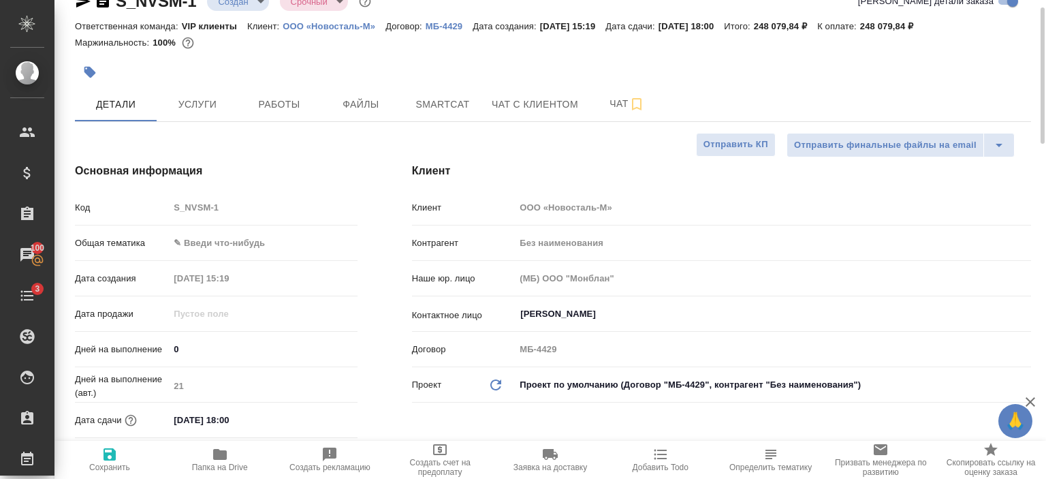
type textarea "x"
